Goal: Task Accomplishment & Management: Use online tool/utility

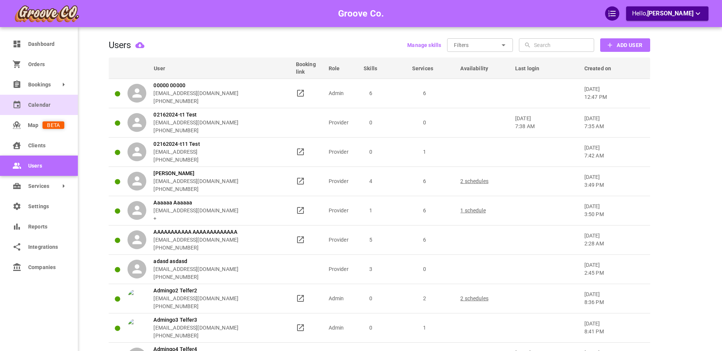
click at [35, 100] on link "Calendar" at bounding box center [39, 105] width 78 height 20
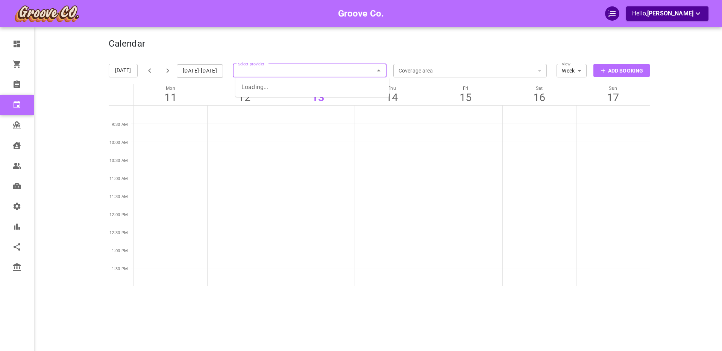
click at [267, 73] on input "Select provider" at bounding box center [310, 70] width 154 height 17
type input "[PERSON_NAME]"
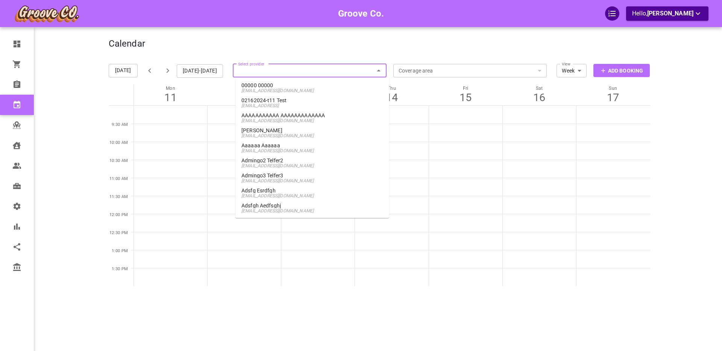
click at [268, 69] on input "Select provider" at bounding box center [310, 70] width 154 height 17
type input "[PERSON_NAME]"
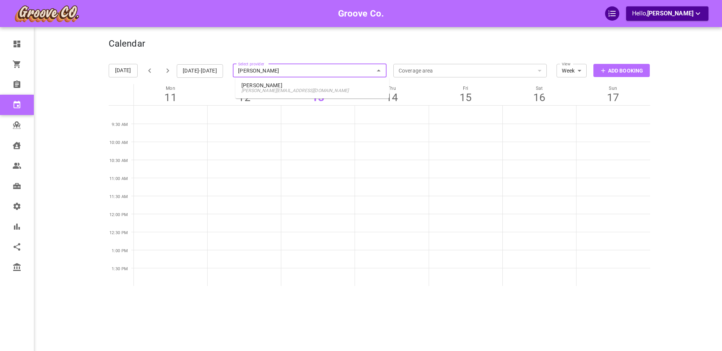
click at [276, 87] on p "[PERSON_NAME]" at bounding box center [313, 85] width 142 height 5
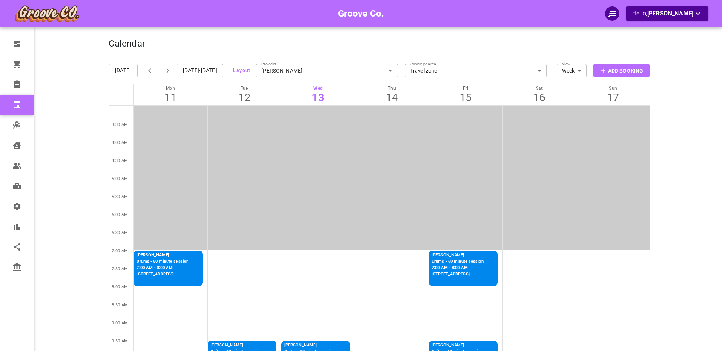
click at [273, 66] on label "Provider" at bounding box center [268, 62] width 15 height 9
click at [273, 66] on input "[PERSON_NAME]" at bounding box center [327, 70] width 142 height 17
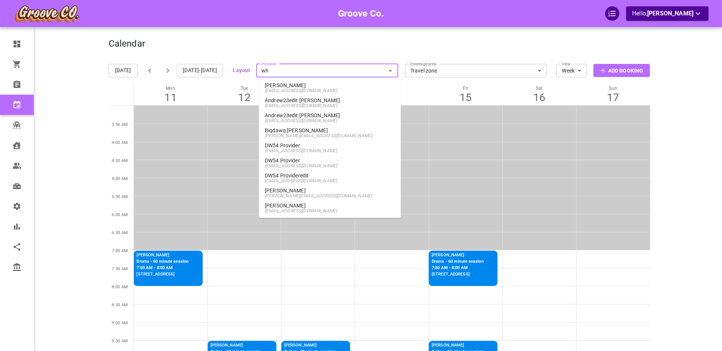
type input "who"
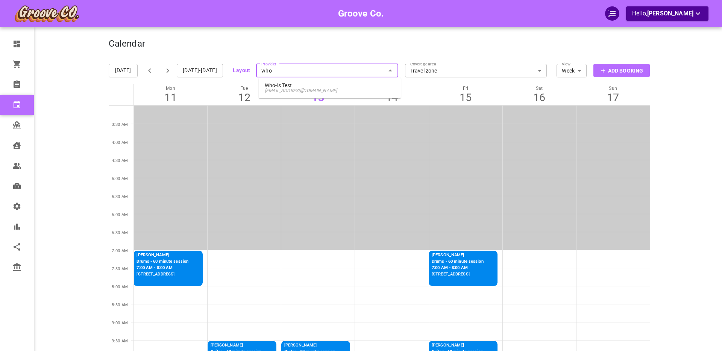
click at [324, 88] on span "[EMAIL_ADDRESS][DOMAIN_NAME]" at bounding box center [330, 90] width 130 height 5
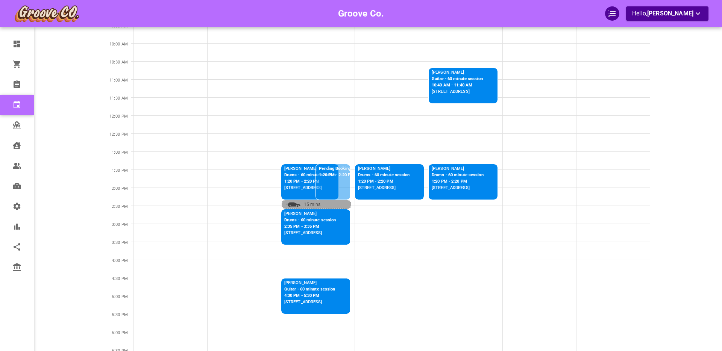
scroll to position [368, 0]
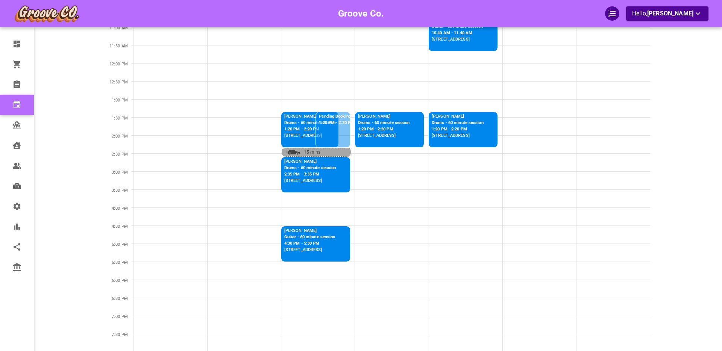
click at [344, 119] on p "Pending Booking" at bounding box center [336, 117] width 35 height 6
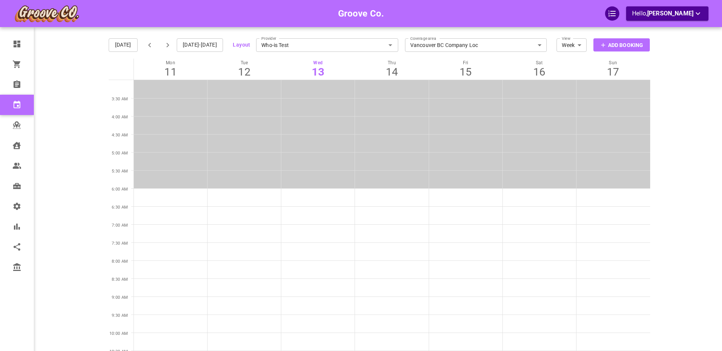
scroll to position [0, 0]
